Goal: Navigation & Orientation: Find specific page/section

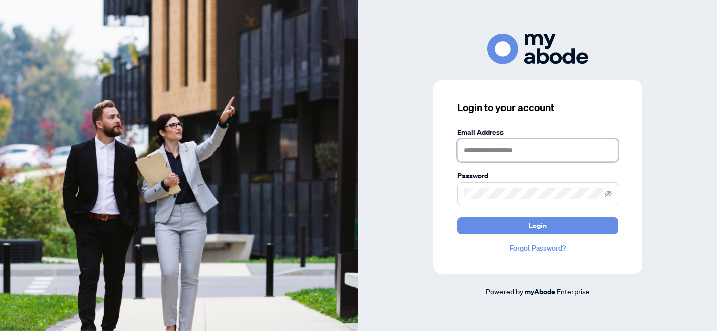
click at [479, 154] on input "text" at bounding box center [537, 150] width 161 height 23
type input "**********"
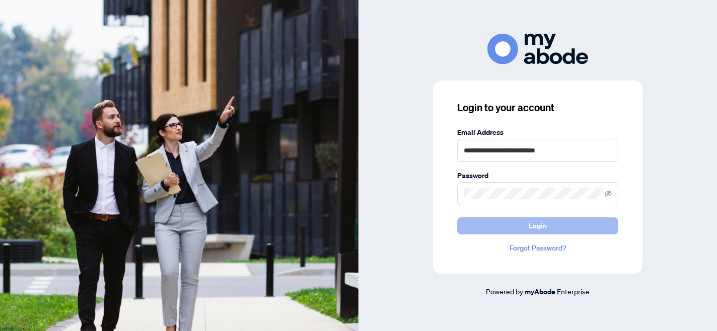
click at [529, 228] on span "Login" at bounding box center [538, 226] width 18 height 16
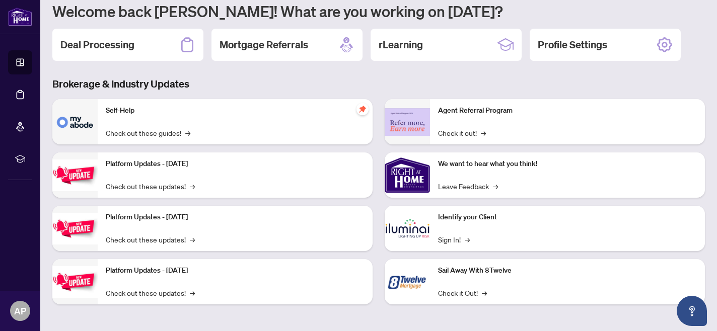
scroll to position [98, 0]
click at [79, 279] on img at bounding box center [74, 282] width 45 height 32
click at [177, 292] on link "Check out these updates! →" at bounding box center [150, 292] width 89 height 11
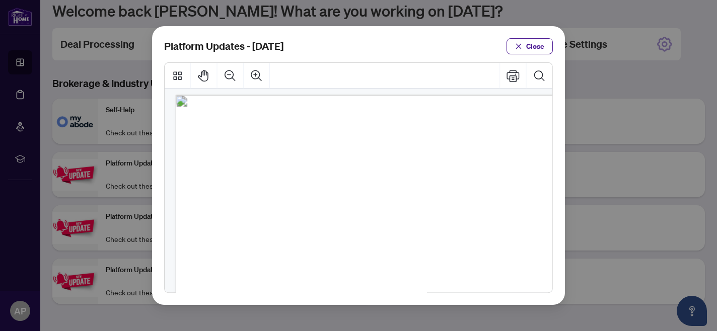
scroll to position [0, 1]
click at [523, 42] on button "Close" at bounding box center [530, 46] width 46 height 16
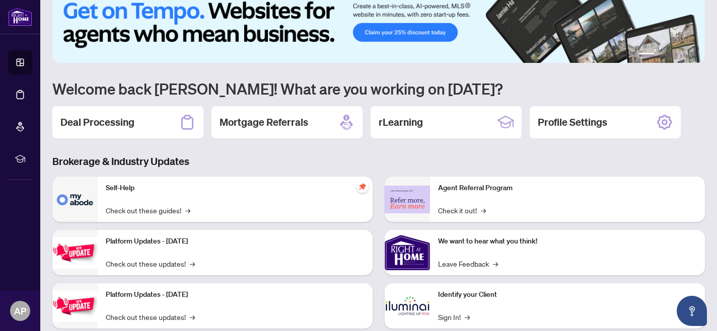
scroll to position [22, 0]
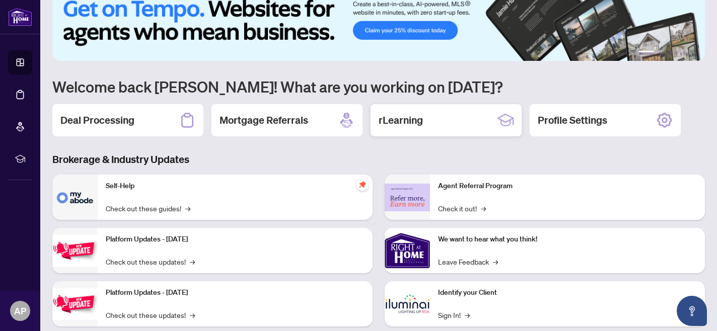
click at [395, 119] on h2 "rLearning" at bounding box center [401, 120] width 44 height 14
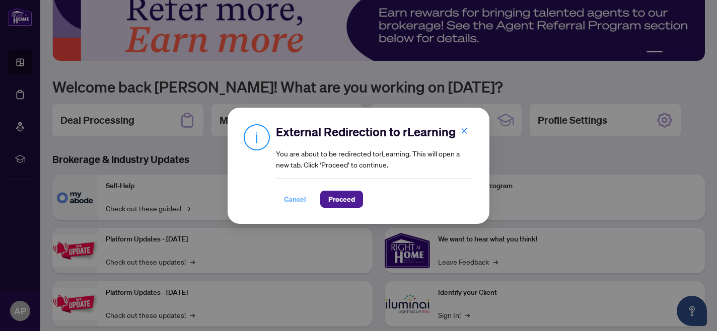
click at [300, 201] on span "Cancel" at bounding box center [295, 199] width 22 height 16
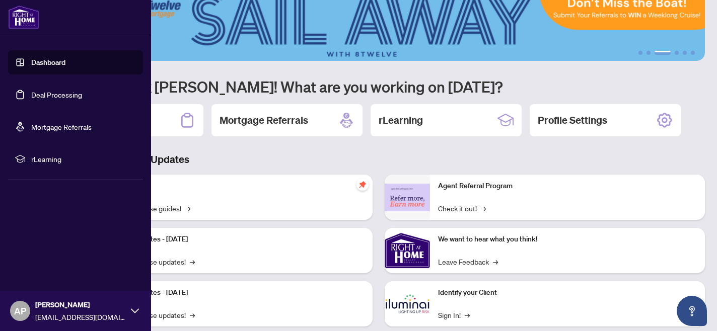
click at [23, 16] on img at bounding box center [23, 17] width 31 height 24
click at [50, 64] on link "Dashboard" at bounding box center [48, 62] width 34 height 9
click at [51, 64] on link "Dashboard" at bounding box center [48, 62] width 34 height 9
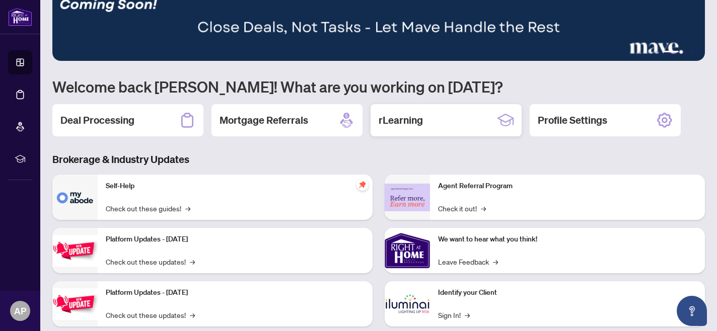
click at [401, 124] on h2 "rLearning" at bounding box center [401, 120] width 44 height 14
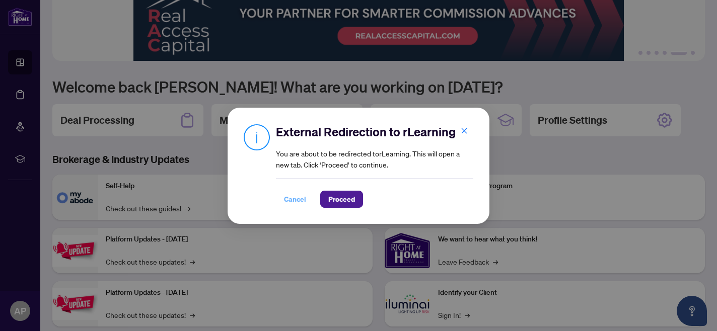
click at [291, 198] on span "Cancel" at bounding box center [295, 199] width 22 height 16
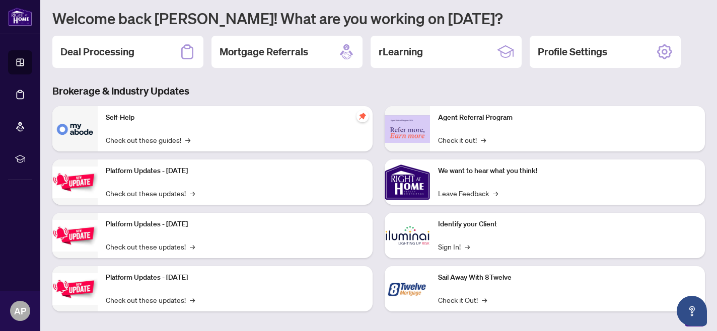
scroll to position [0, 0]
